Goal: Check status: Check status

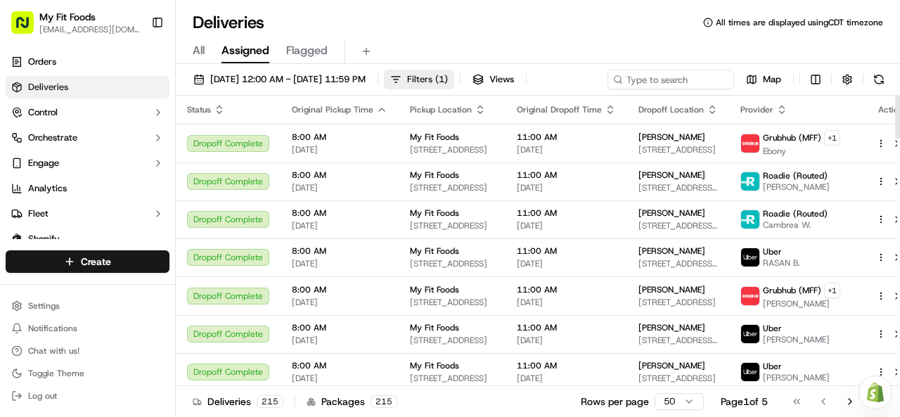
click at [448, 81] on span "Filters ( 1 )" at bounding box center [427, 79] width 41 height 13
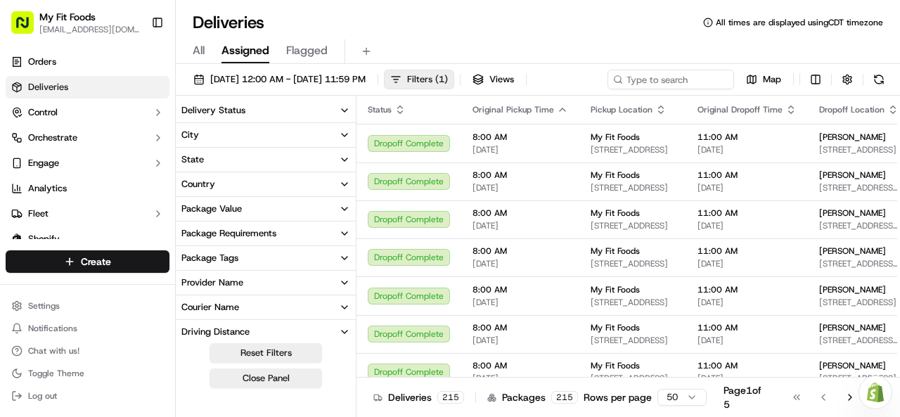
click at [448, 77] on span "Filters ( 1 )" at bounding box center [427, 79] width 41 height 13
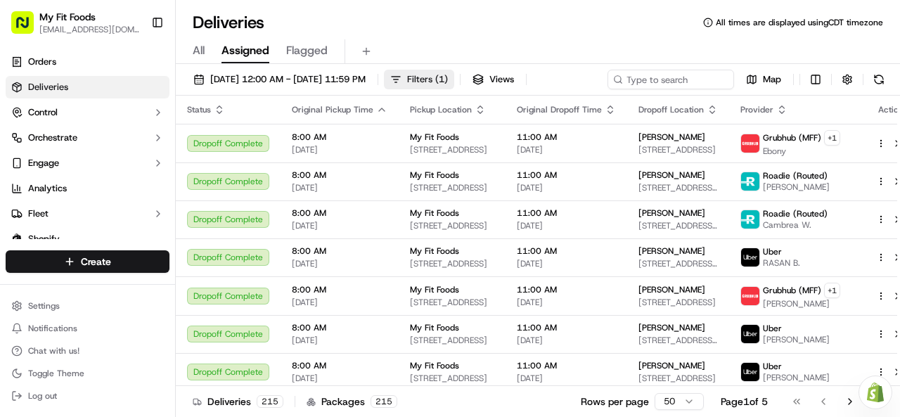
click at [448, 77] on span "Filters ( 1 )" at bounding box center [427, 79] width 41 height 13
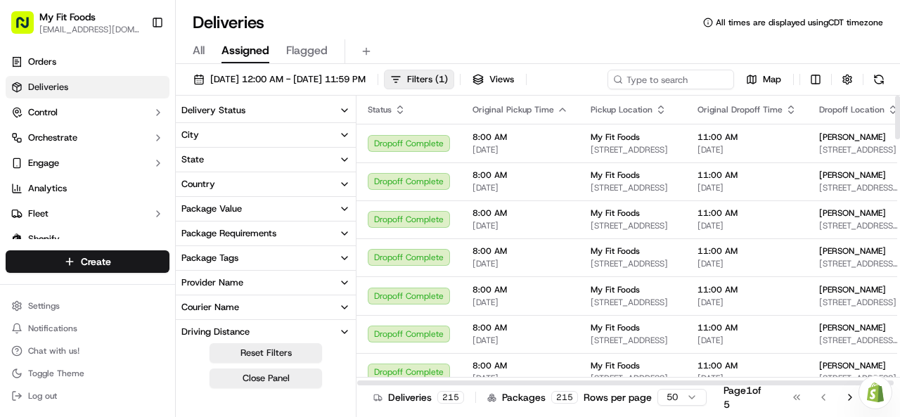
click at [228, 162] on button "State" at bounding box center [266, 160] width 180 height 24
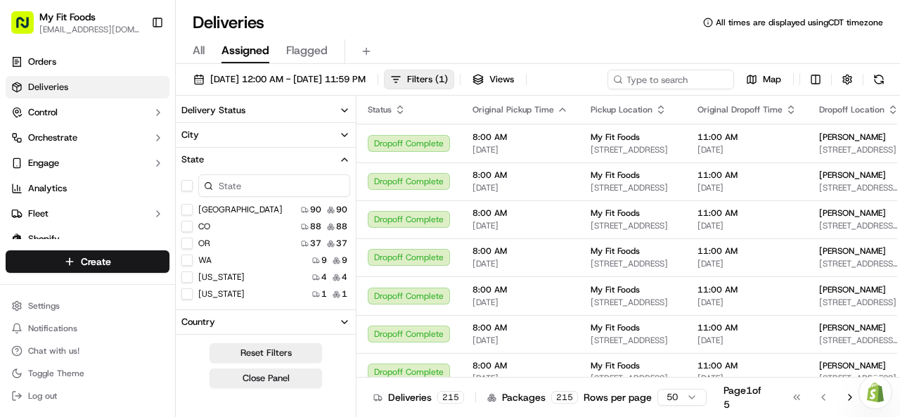
click at [188, 209] on button "[GEOGRAPHIC_DATA]" at bounding box center [186, 209] width 11 height 11
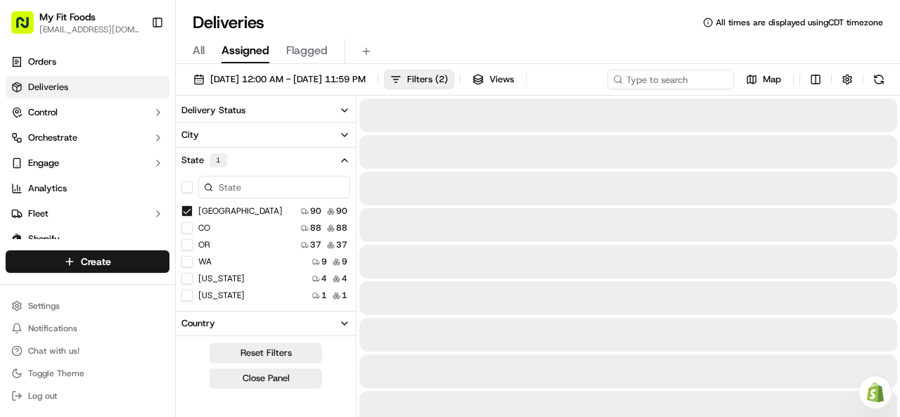
click at [193, 282] on div "[US_STATE]" at bounding box center [212, 278] width 63 height 11
click at [190, 281] on button "[US_STATE]" at bounding box center [186, 278] width 11 height 11
click at [189, 281] on button "WA" at bounding box center [186, 278] width 11 height 11
click at [186, 243] on button "WA" at bounding box center [186, 244] width 11 height 11
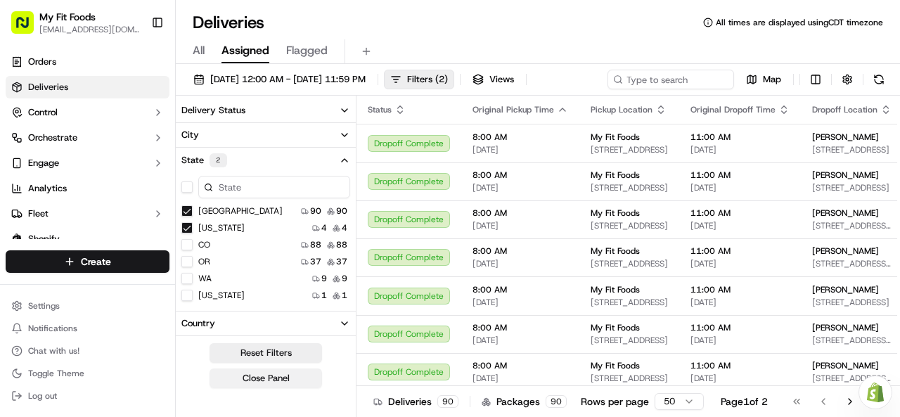
click at [262, 375] on button "Close Panel" at bounding box center [266, 378] width 113 height 20
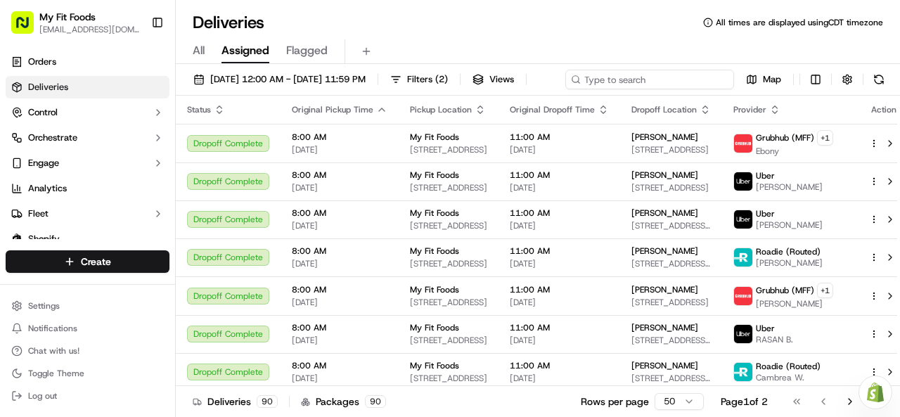
click at [640, 79] on div "[DATE] 12:00 AM - [DATE] 11:59 PM Filters ( 2 ) Views Map" at bounding box center [538, 83] width 724 height 26
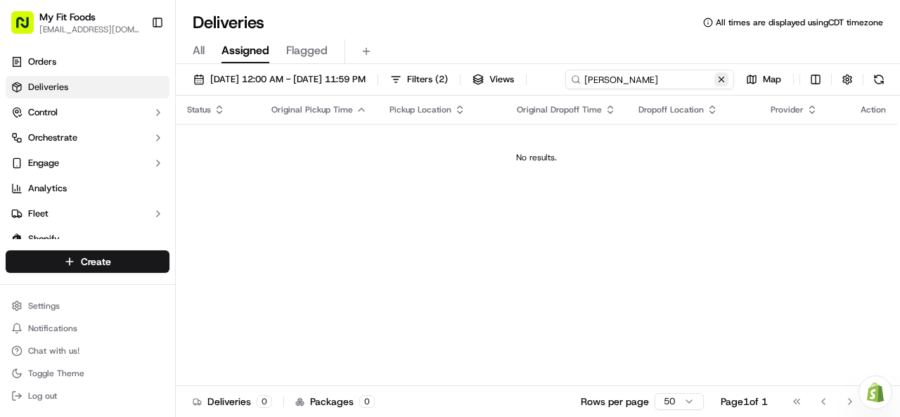
type input "[PERSON_NAME]"
click at [339, 103] on div "[DATE] 12:00 AM - [DATE] 11:59 PM Filters ( 2 ) Views [PERSON_NAME] Map Status …" at bounding box center [538, 242] width 724 height 356
click at [366, 82] on span "[DATE] 12:00 AM - [DATE] 11:59 PM" at bounding box center [287, 79] width 155 height 13
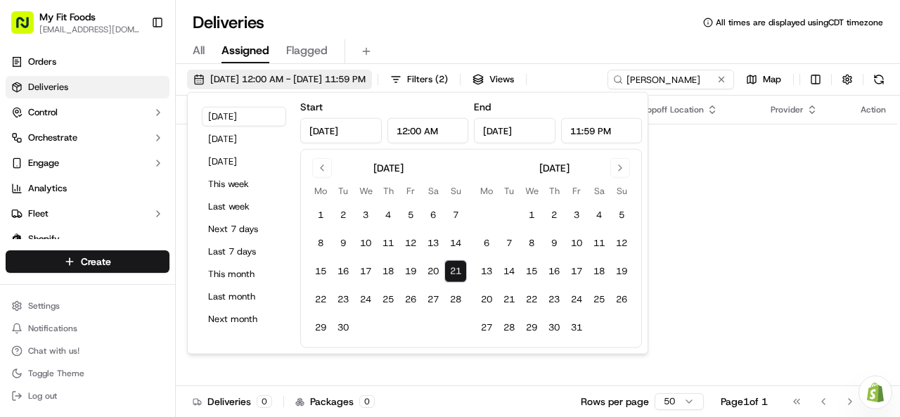
click at [366, 82] on span "[DATE] 12:00 AM - [DATE] 11:59 PM" at bounding box center [287, 79] width 155 height 13
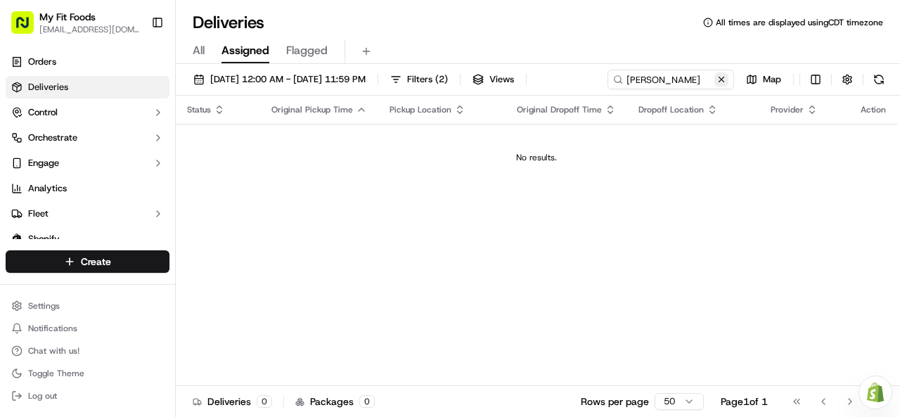
click at [724, 80] on button at bounding box center [721, 79] width 14 height 14
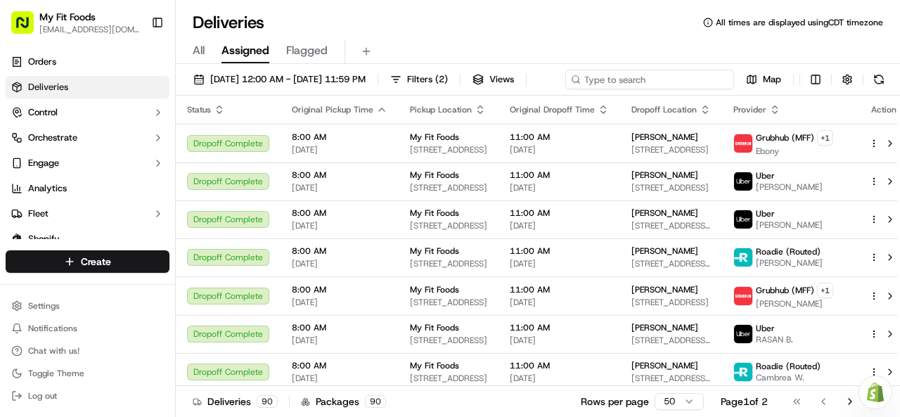
click at [658, 74] on div "[DATE] 12:00 AM - [DATE] 11:59 PM Filters ( 2 ) Views Map" at bounding box center [538, 83] width 724 height 26
paste input "944220"
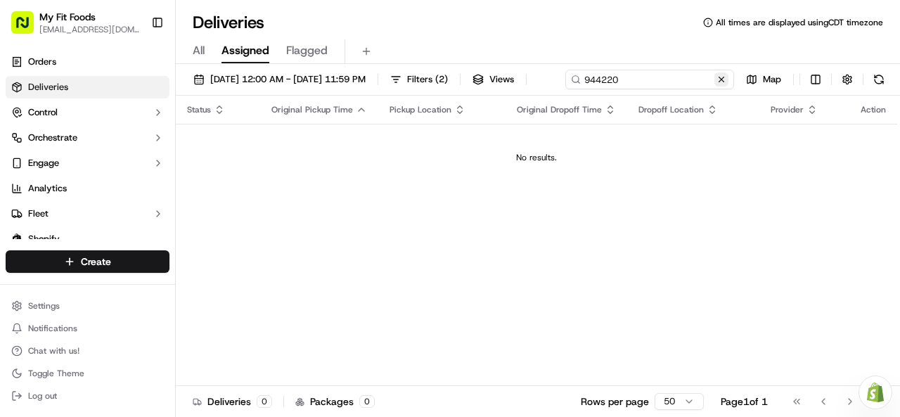
type input "944220"
click at [345, 109] on div "[DATE] 12:00 AM - [DATE] 11:59 PM Filters ( 2 ) Views 944220 Map Status Origina…" at bounding box center [538, 242] width 724 height 356
click at [721, 84] on button at bounding box center [721, 79] width 14 height 14
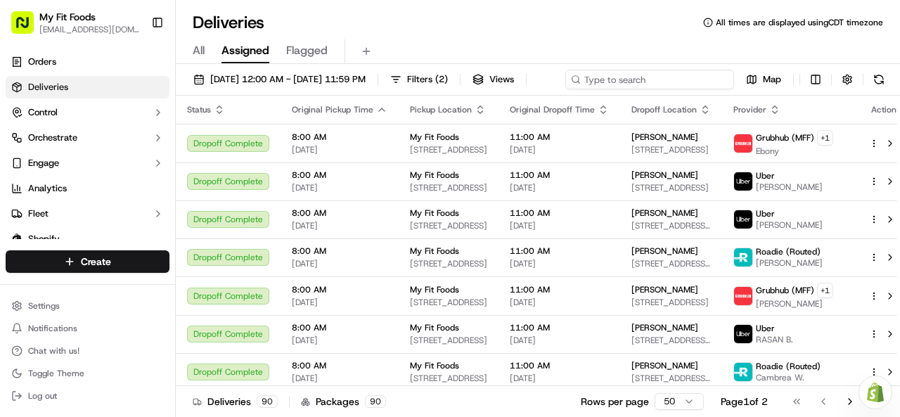
click at [655, 85] on div "[DATE] 12:00 AM - [DATE] 11:59 PM Filters ( 2 ) Views Map" at bounding box center [538, 83] width 724 height 26
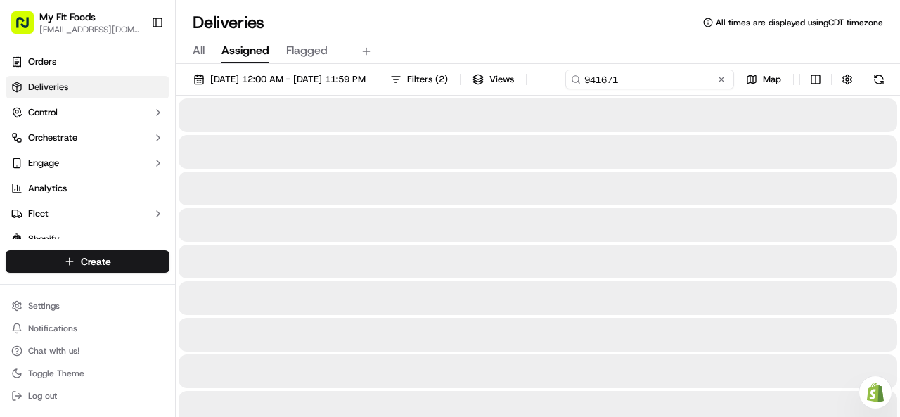
type input "941671"
